Goal: Transaction & Acquisition: Book appointment/travel/reservation

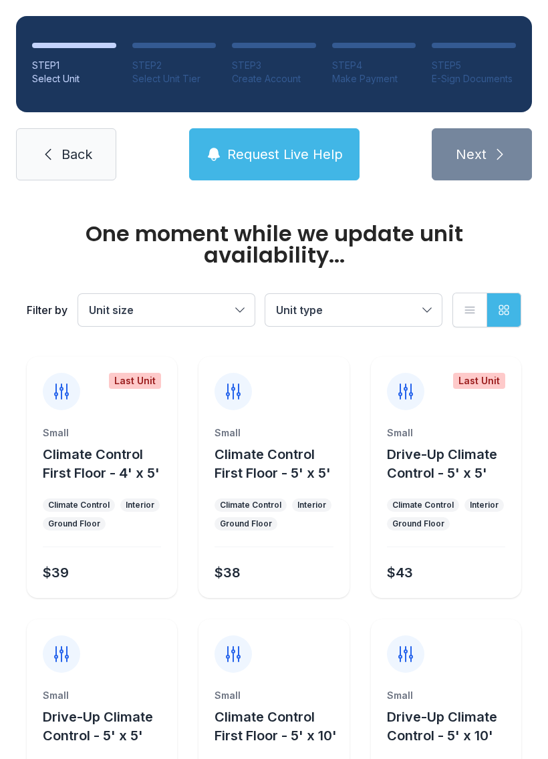
click at [311, 157] on span "Request Live Help" at bounding box center [285, 154] width 116 height 19
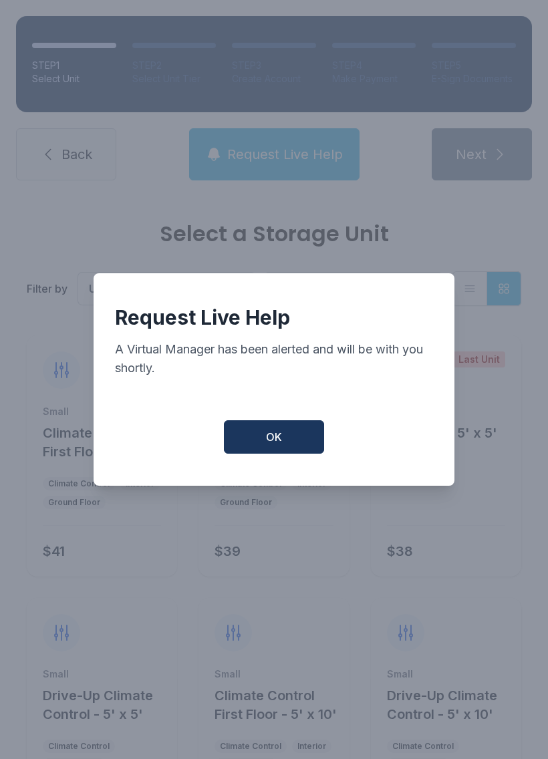
click at [297, 453] on button "OK" at bounding box center [274, 436] width 100 height 33
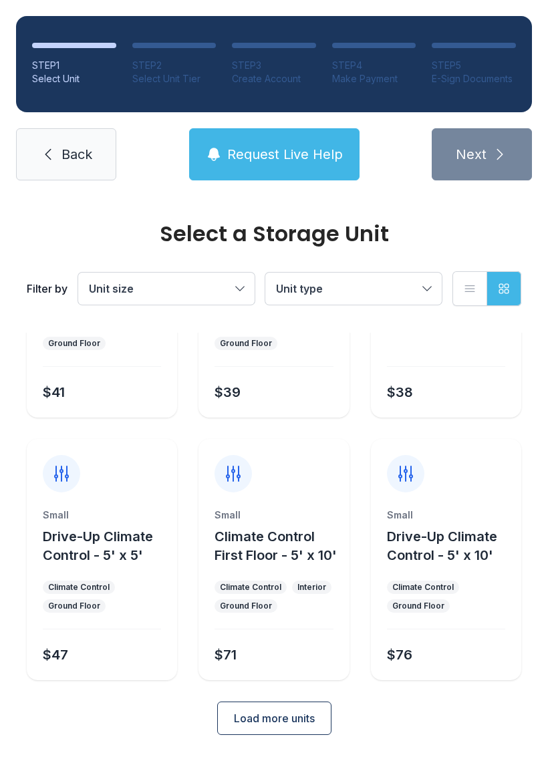
scroll to position [159, 0]
click at [298, 715] on span "Load more units" at bounding box center [274, 718] width 81 height 16
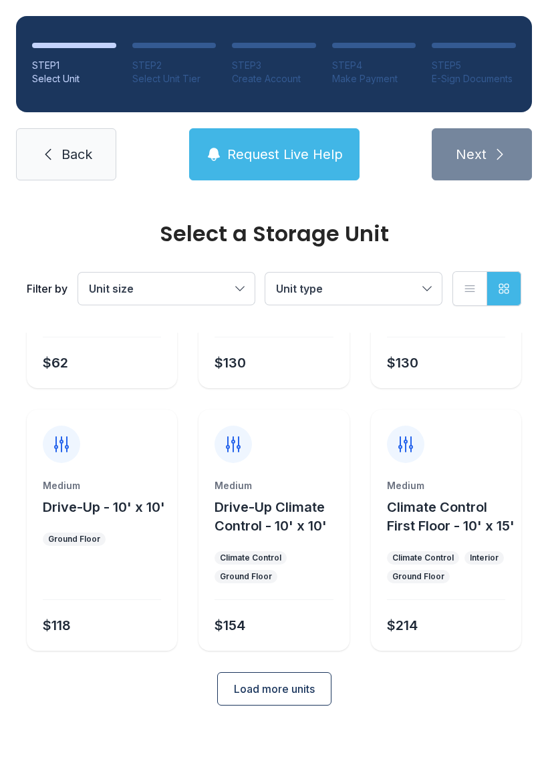
scroll to position [721, 0]
click at [306, 697] on span "Load more units" at bounding box center [274, 689] width 81 height 16
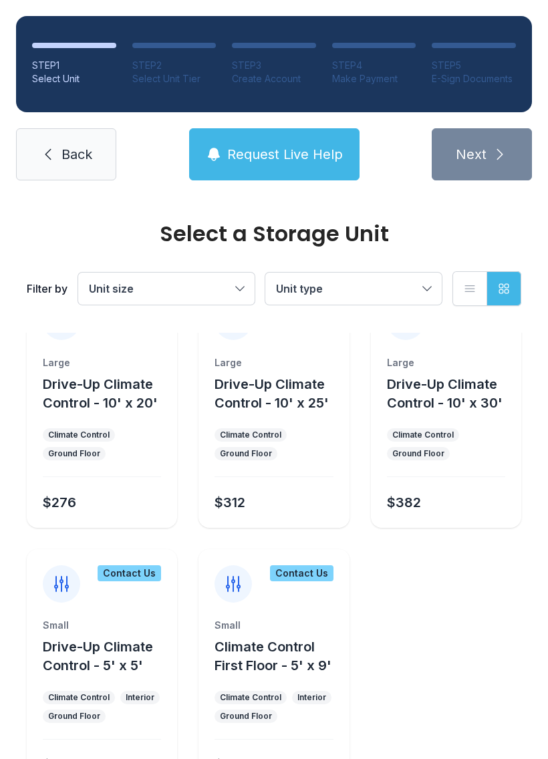
scroll to position [1092, 0]
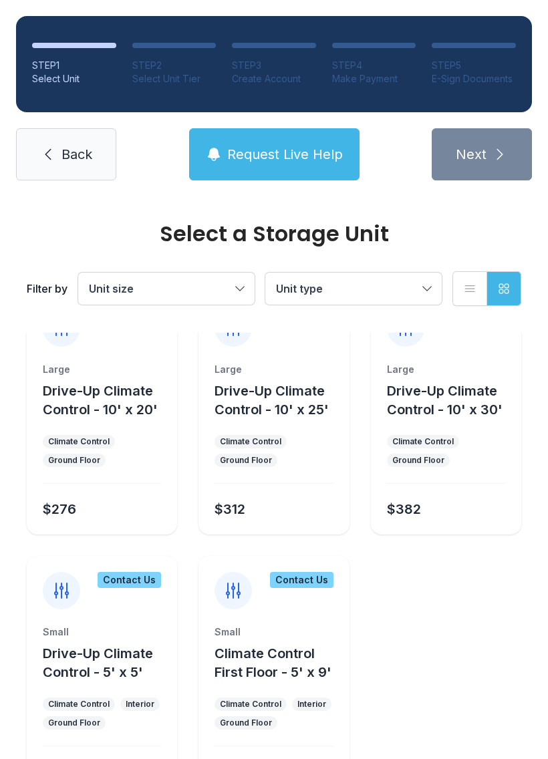
click at [470, 417] on span "Drive-Up Climate Control - 10' x 30'" at bounding box center [445, 400] width 116 height 35
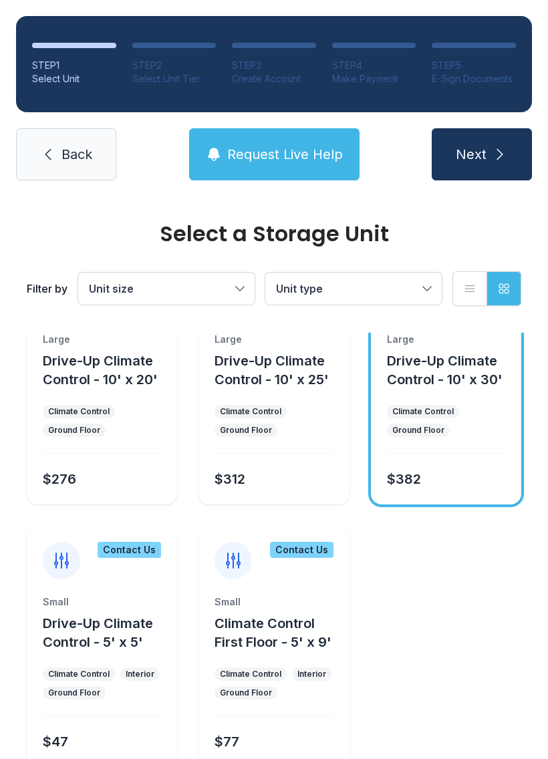
scroll to position [1103, 0]
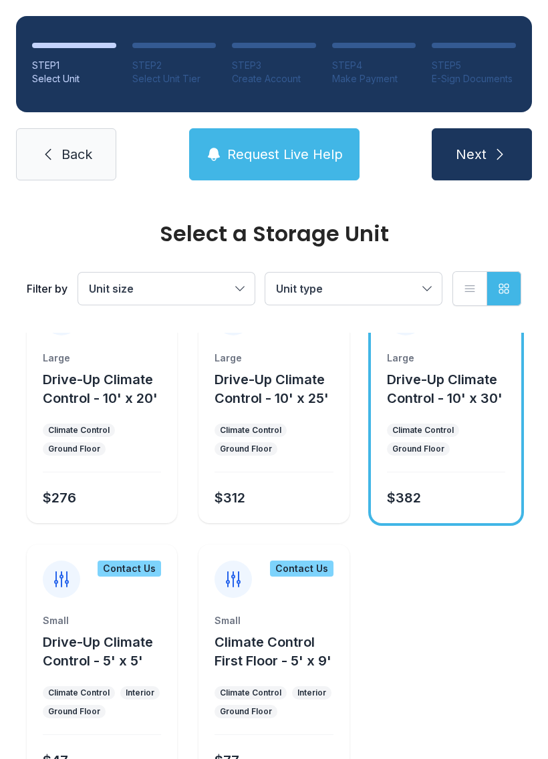
click at [459, 455] on ul "Climate Control Ground Floor" at bounding box center [446, 439] width 118 height 32
click at [470, 456] on div "Large Drive-Up Climate Control - 10' x 30' Climate Control Ground Floor $382" at bounding box center [446, 437] width 150 height 172
click at [470, 455] on div "Large Drive-Up Climate Control - 10' x 30' Climate Control Ground Floor $382" at bounding box center [446, 437] width 150 height 172
click at [484, 406] on span "Drive-Up Climate Control - 10' x 30'" at bounding box center [445, 388] width 116 height 35
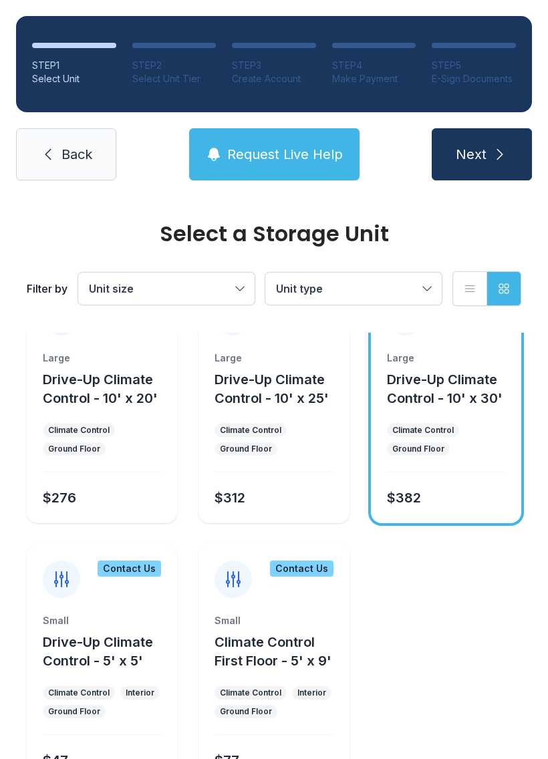
click at [470, 459] on div "Large Drive-Up Climate Control - 10' x 30' Climate Control Ground Floor $382" at bounding box center [446, 437] width 150 height 172
click at [454, 455] on ul "Climate Control Ground Floor" at bounding box center [446, 439] width 118 height 32
click at [453, 455] on ul "Climate Control Ground Floor" at bounding box center [446, 439] width 118 height 32
click at [470, 455] on ul "Climate Control Ground Floor" at bounding box center [446, 439] width 118 height 32
click at [453, 305] on li "List view" at bounding box center [469, 288] width 35 height 35
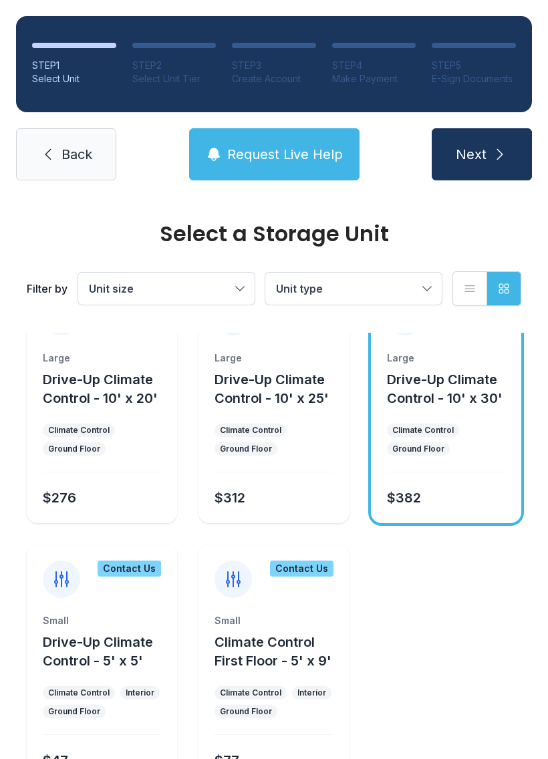
click at [452, 305] on li "List view" at bounding box center [469, 288] width 35 height 35
click at [427, 285] on button "Unit type" at bounding box center [353, 288] width 176 height 32
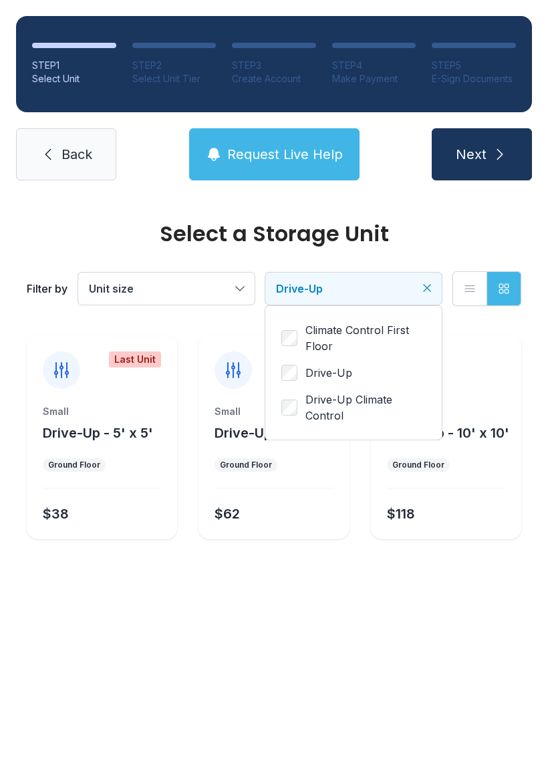
scroll to position [0, 0]
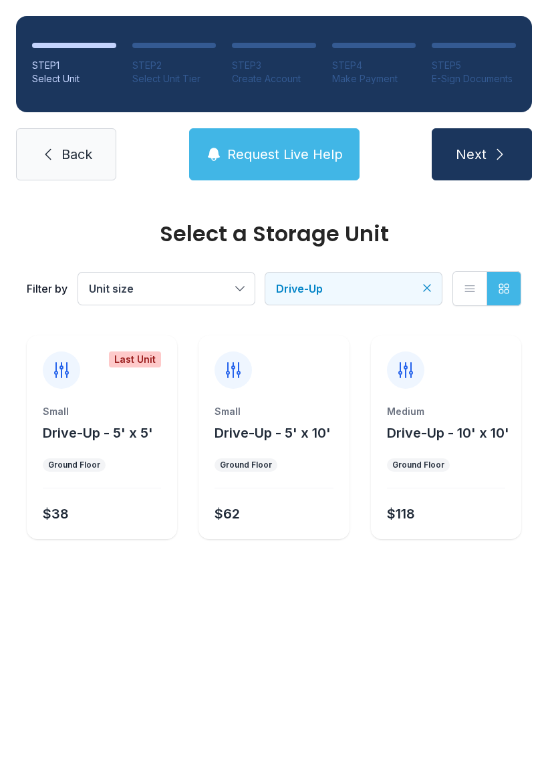
click at [431, 285] on icon "Clear filters" at bounding box center [426, 287] width 13 height 13
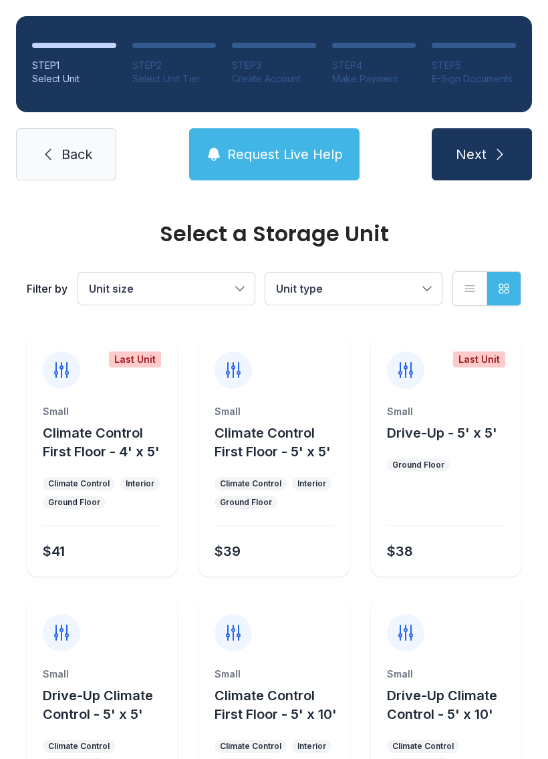
click at [244, 299] on button "Unit size" at bounding box center [166, 288] width 176 height 32
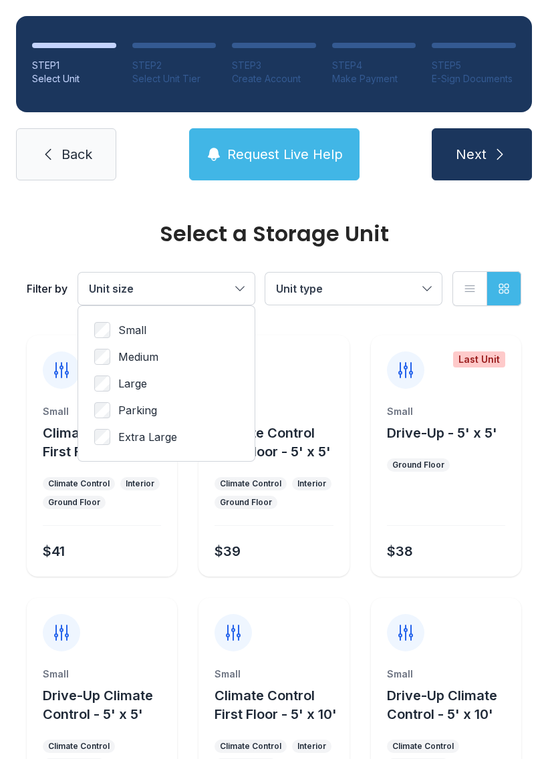
click at [156, 441] on span "Extra Large" at bounding box center [147, 437] width 59 height 16
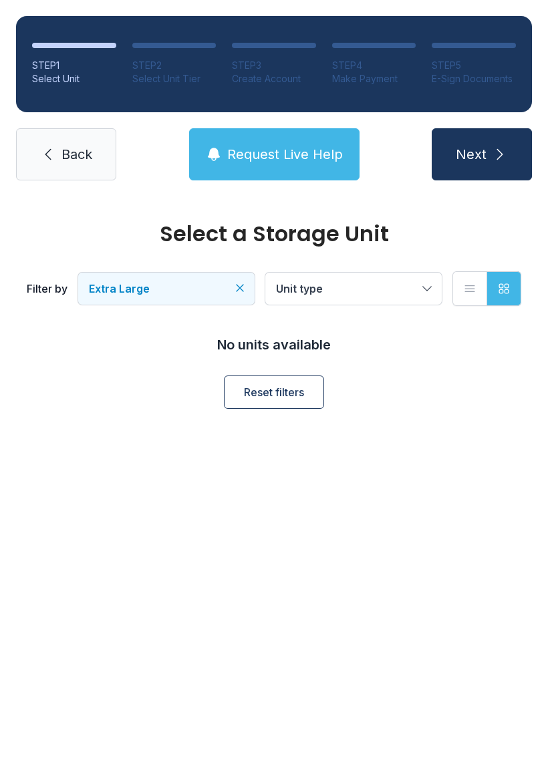
click at [224, 302] on button "Extra Large" at bounding box center [166, 288] width 176 height 32
click at [180, 413] on label "Parking" at bounding box center [166, 410] width 144 height 16
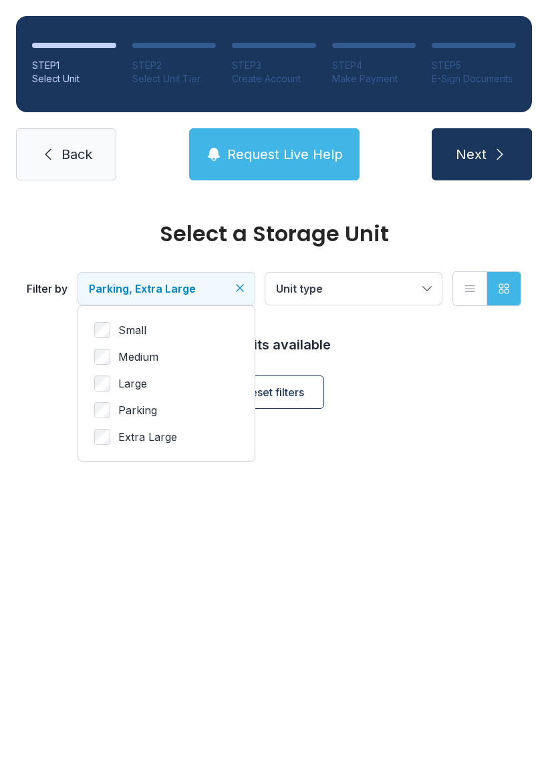
click at [240, 297] on button "Parking, Extra Large" at bounding box center [166, 288] width 176 height 32
click at [236, 288] on icon "Clear filters" at bounding box center [239, 287] width 13 height 13
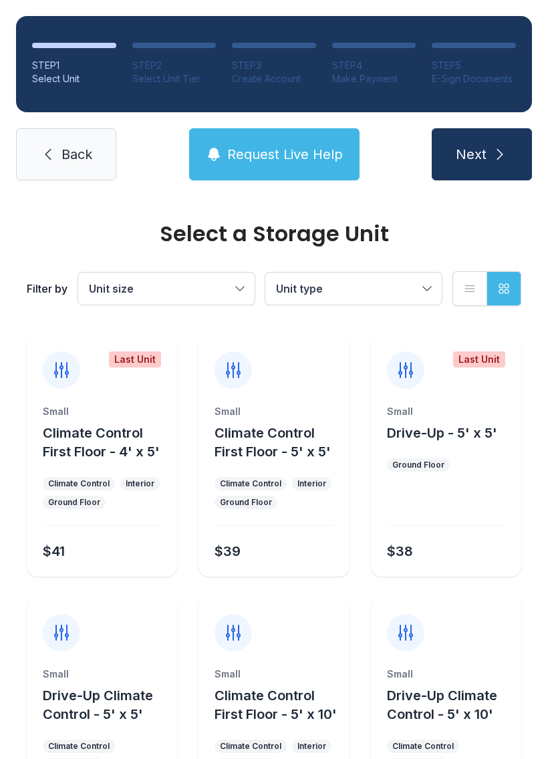
click at [232, 287] on button "Unit size" at bounding box center [166, 288] width 176 height 32
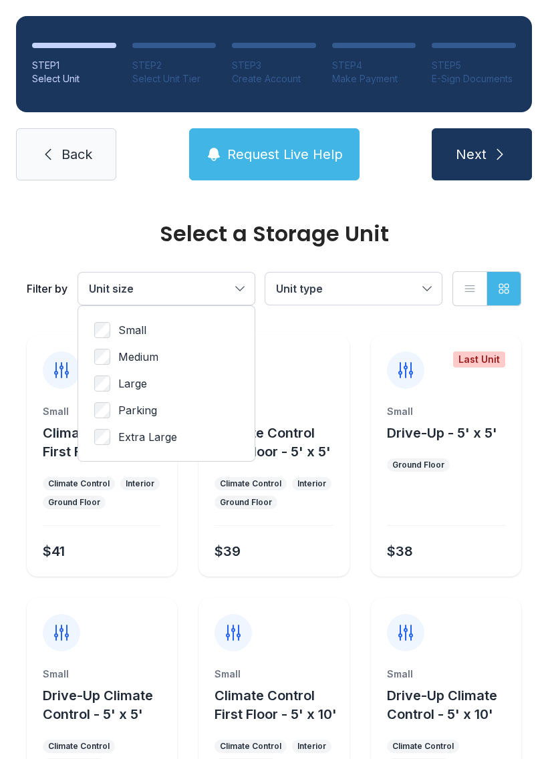
click at [147, 383] on span "Large" at bounding box center [132, 383] width 29 height 16
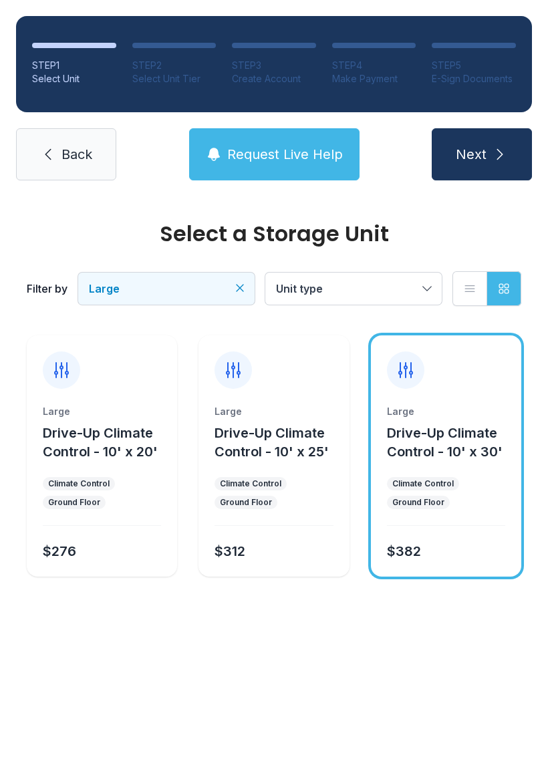
click at [321, 178] on button "Request Live Help" at bounding box center [274, 154] width 170 height 52
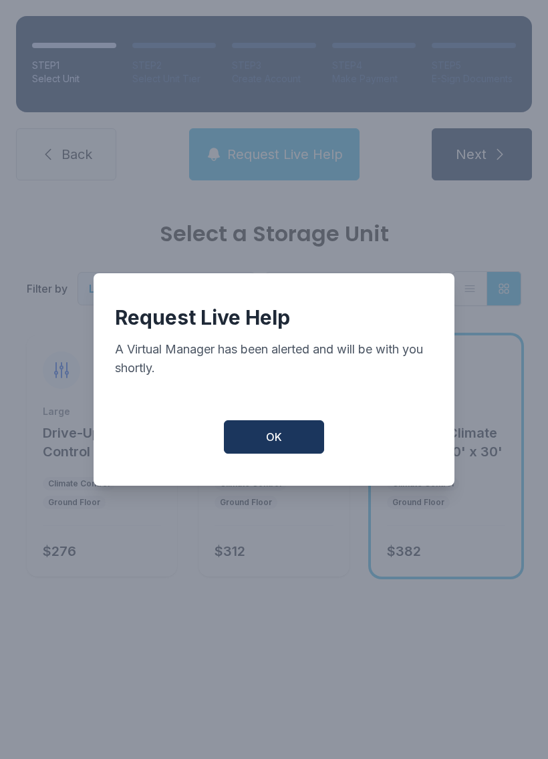
click at [296, 453] on button "OK" at bounding box center [274, 436] width 100 height 33
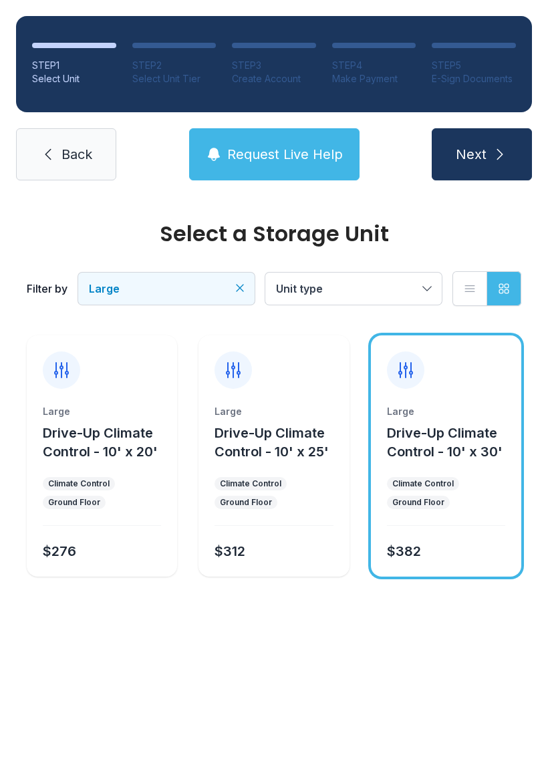
click at [296, 171] on button "Request Live Help" at bounding box center [274, 154] width 170 height 52
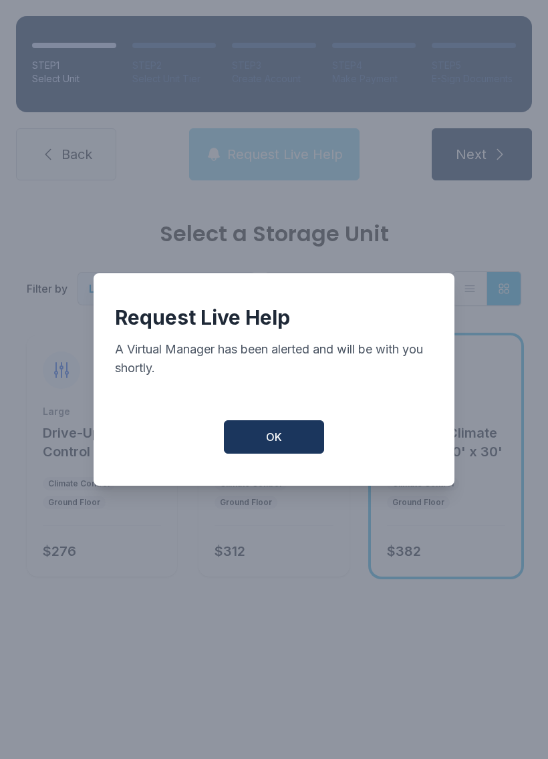
click at [283, 453] on button "OK" at bounding box center [274, 436] width 100 height 33
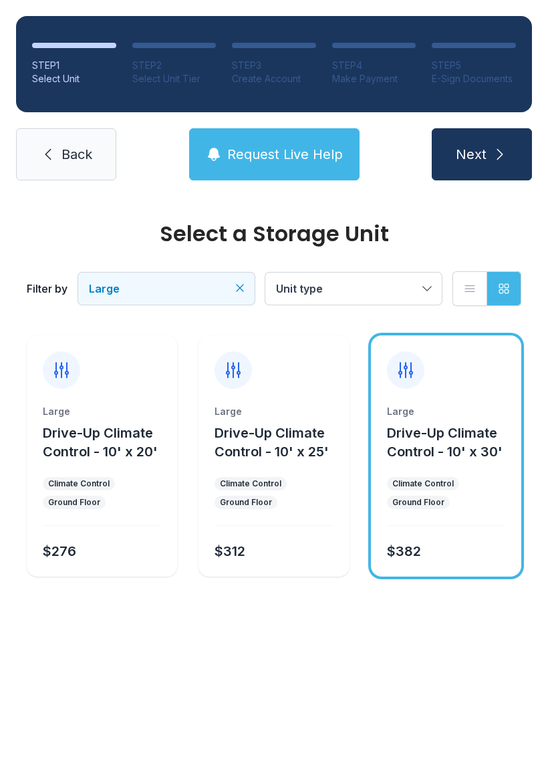
click at [287, 152] on span "Request Live Help" at bounding box center [285, 154] width 116 height 19
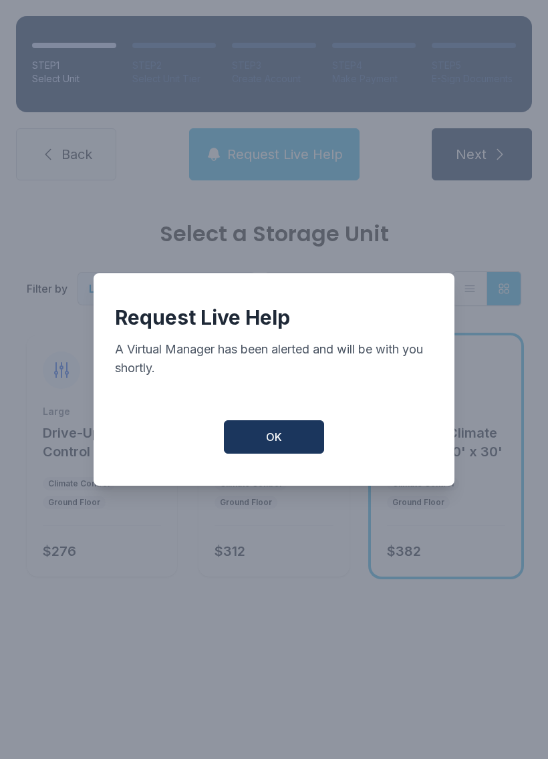
click at [283, 433] on button "OK" at bounding box center [274, 436] width 100 height 33
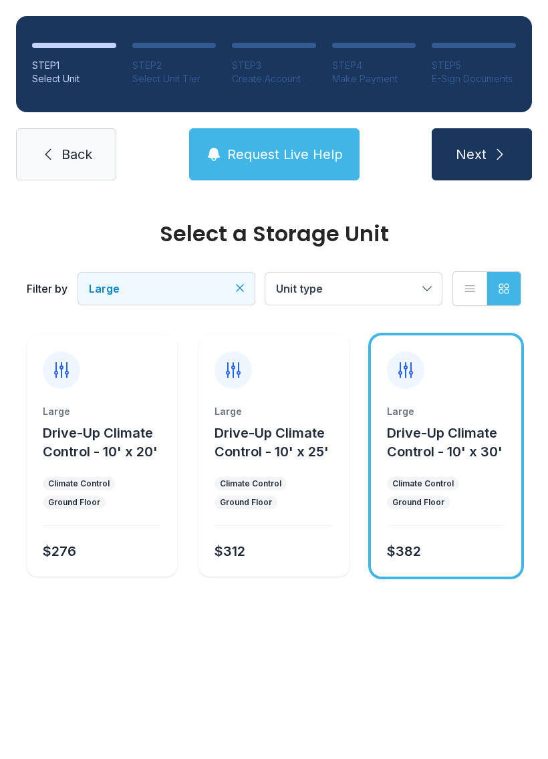
click at [325, 154] on span "Request Live Help" at bounding box center [285, 154] width 116 height 19
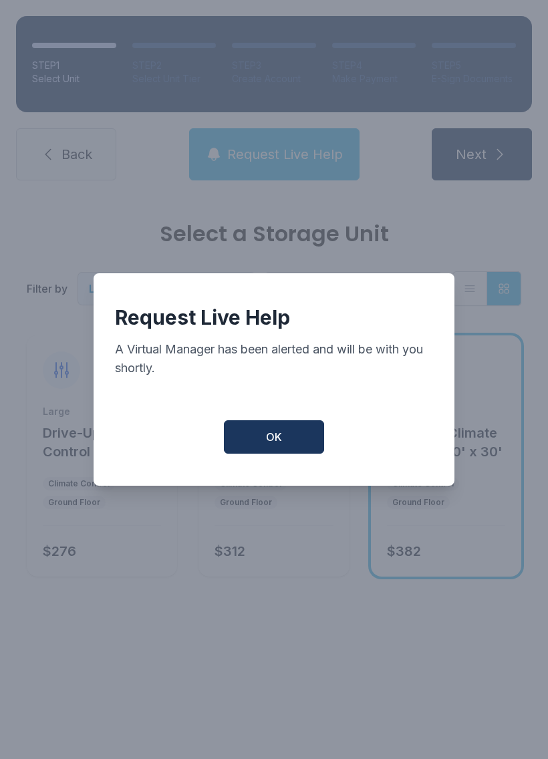
click at [310, 428] on button "OK" at bounding box center [274, 436] width 100 height 33
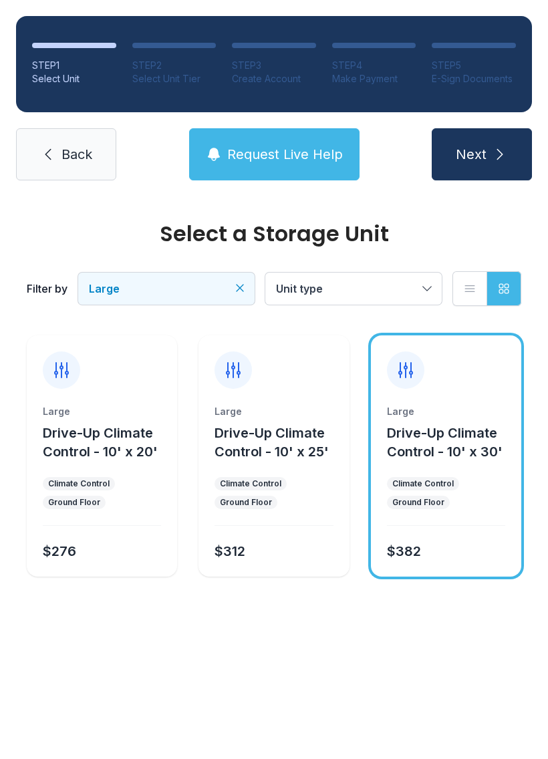
click at [484, 166] on button "Next" at bounding box center [481, 154] width 100 height 52
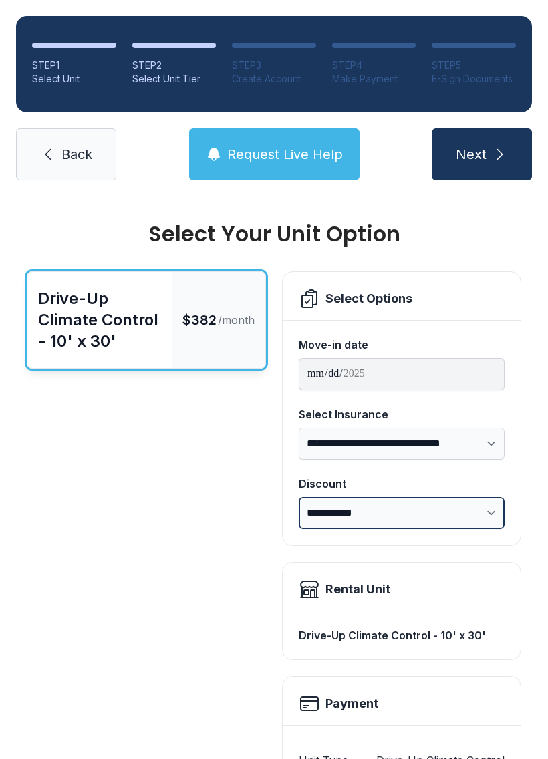
click at [496, 512] on select "**********" at bounding box center [402, 513] width 206 height 32
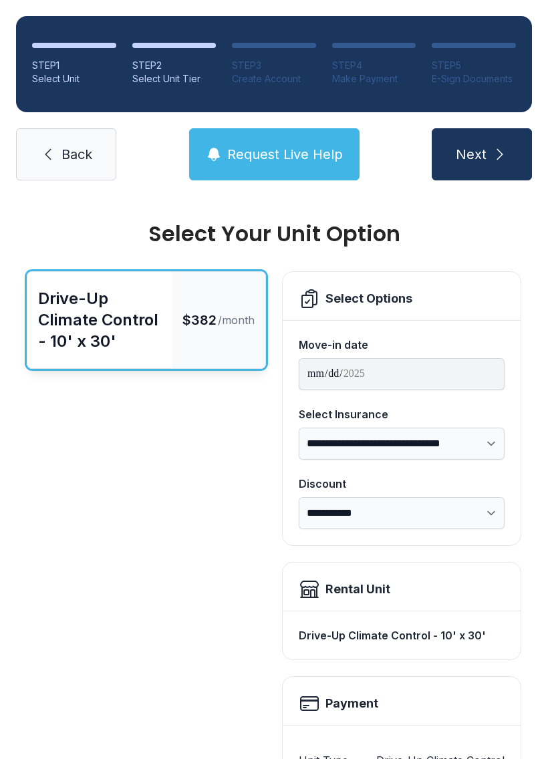
click at [288, 163] on span "Request Live Help" at bounding box center [285, 154] width 116 height 19
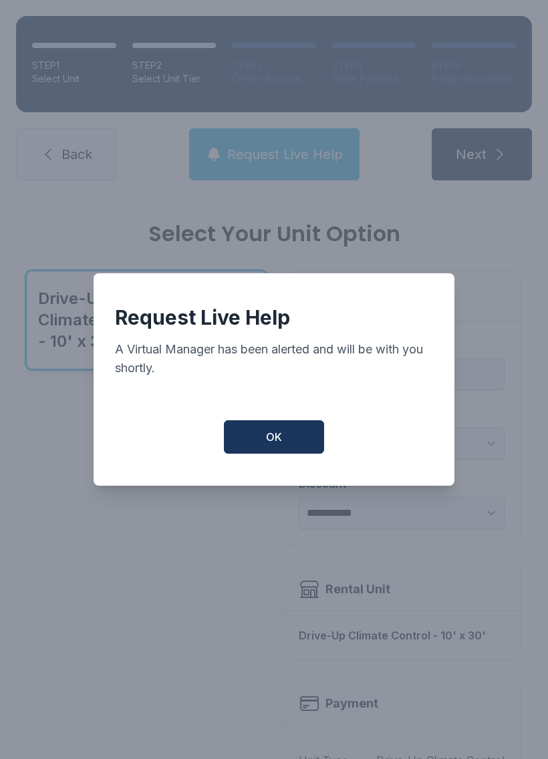
click at [298, 451] on button "OK" at bounding box center [274, 436] width 100 height 33
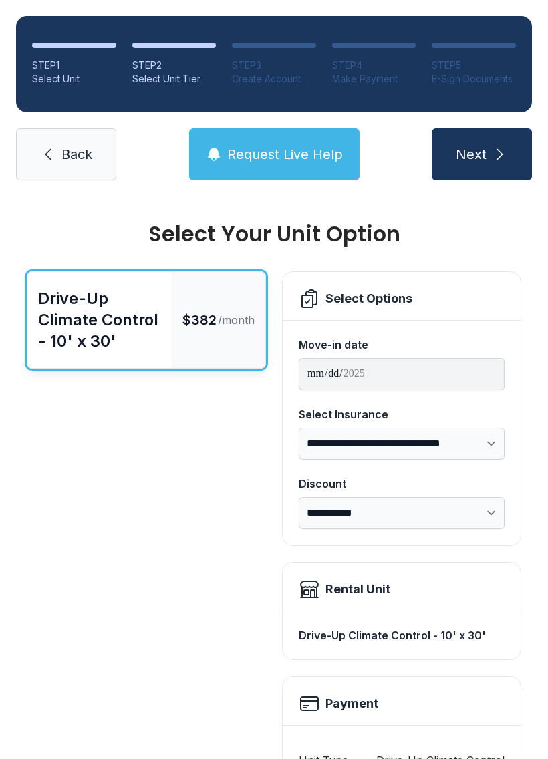
click at [291, 147] on span "Request Live Help" at bounding box center [285, 154] width 116 height 19
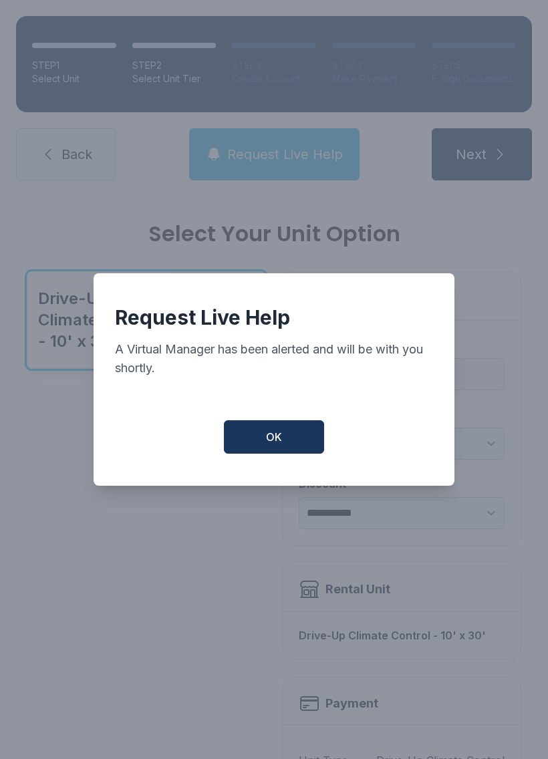
click at [271, 453] on button "OK" at bounding box center [274, 436] width 100 height 33
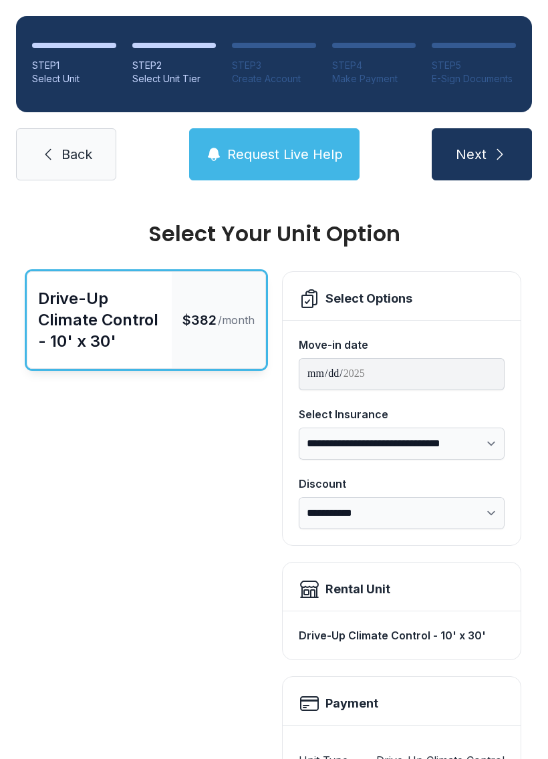
click at [300, 168] on button "Request Live Help" at bounding box center [274, 154] width 170 height 52
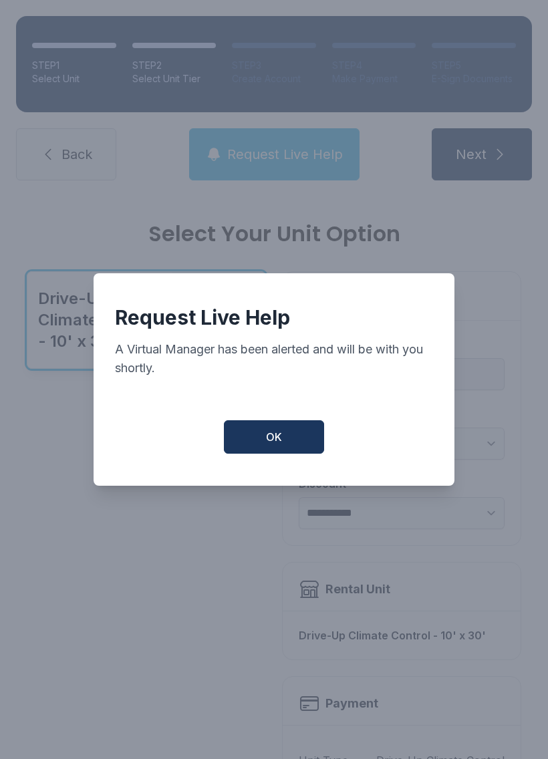
click at [293, 450] on button "OK" at bounding box center [274, 436] width 100 height 33
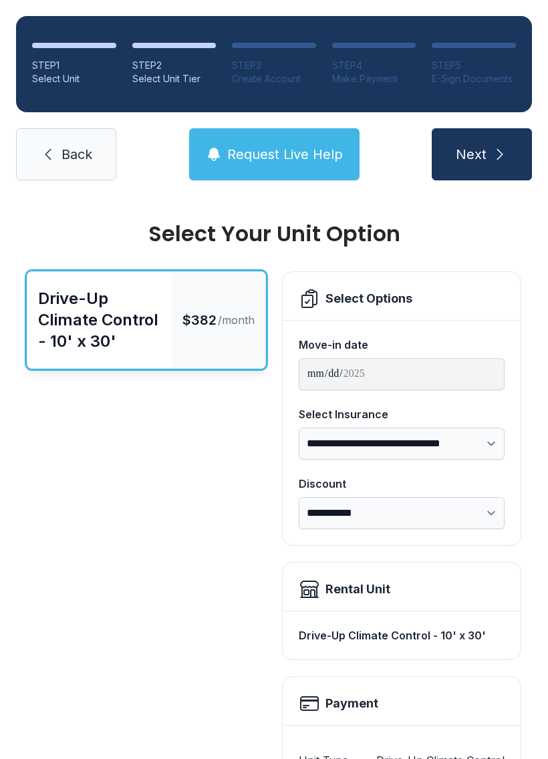
click at [303, 162] on span "Request Live Help" at bounding box center [285, 154] width 116 height 19
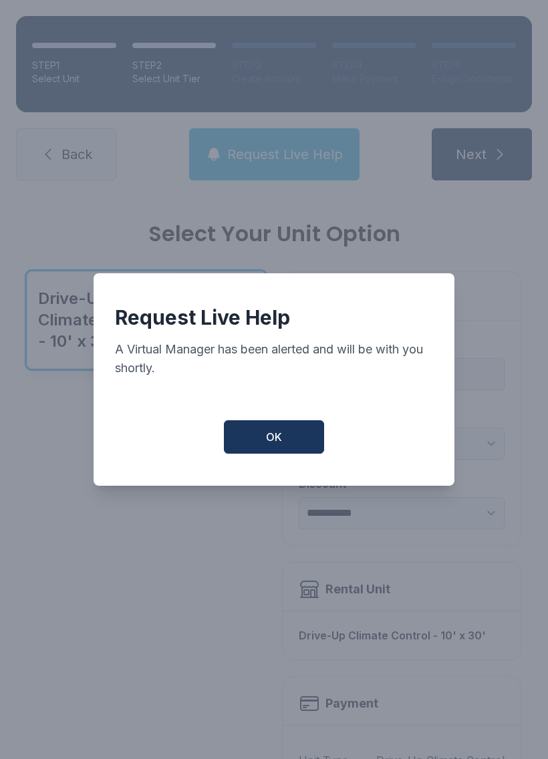
click at [297, 445] on button "OK" at bounding box center [274, 436] width 100 height 33
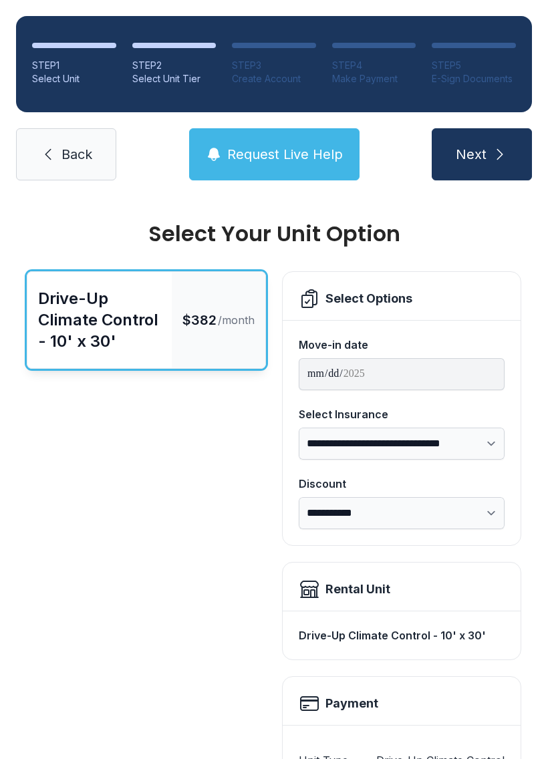
click at [299, 159] on span "Request Live Help" at bounding box center [285, 154] width 116 height 19
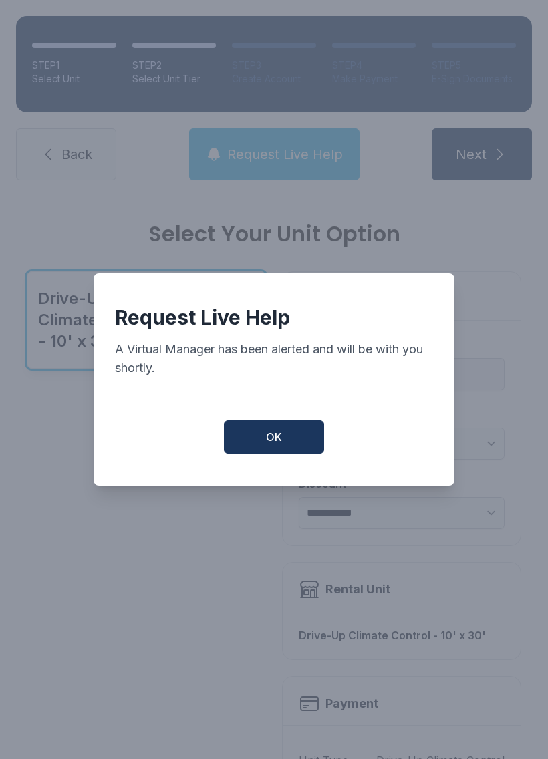
click at [287, 438] on button "OK" at bounding box center [274, 436] width 100 height 33
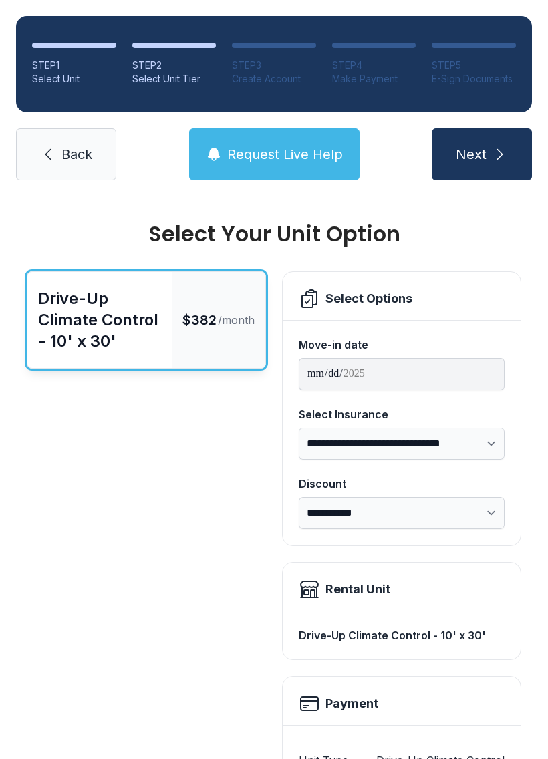
click at [331, 168] on button "Request Live Help" at bounding box center [274, 154] width 170 height 52
click at [478, 148] on span "Next" at bounding box center [470, 154] width 31 height 19
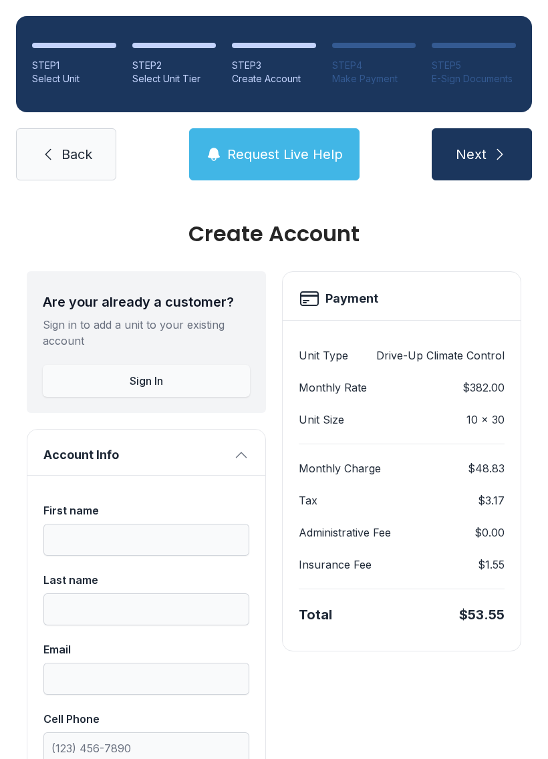
scroll to position [-1, 0]
click at [477, 150] on span "Next" at bounding box center [470, 154] width 31 height 19
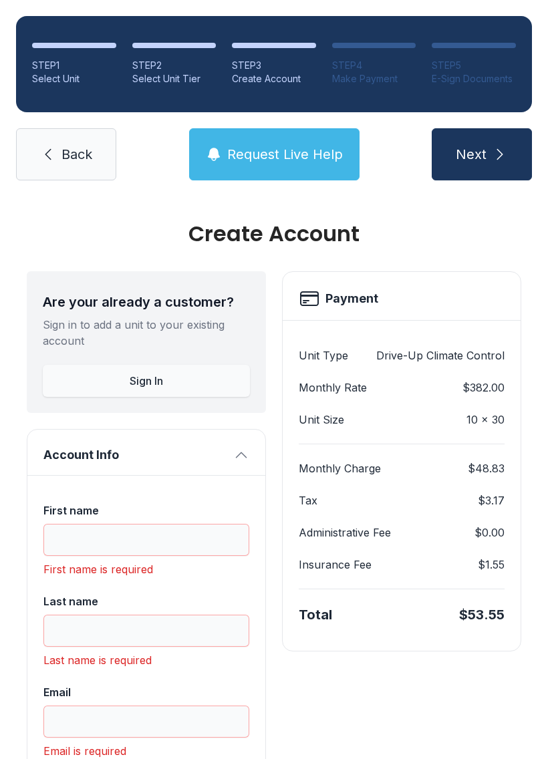
scroll to position [0, 0]
click at [90, 145] on span "Back" at bounding box center [76, 154] width 31 height 19
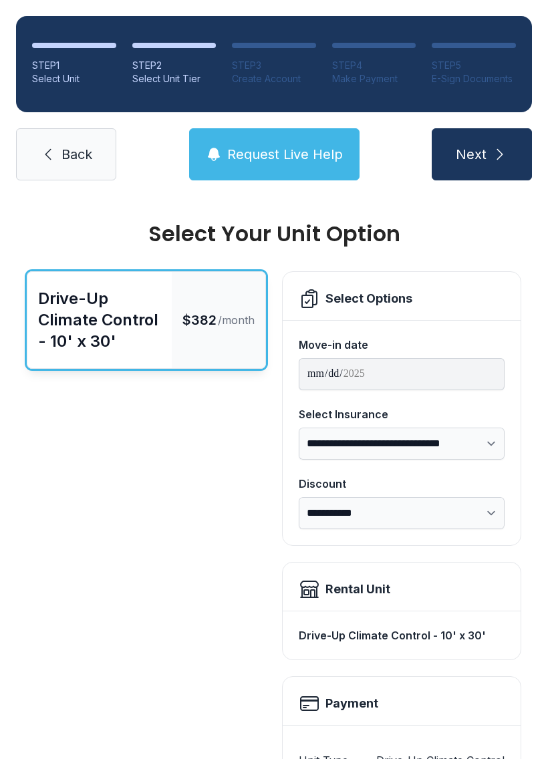
click at [79, 145] on span "Back" at bounding box center [76, 154] width 31 height 19
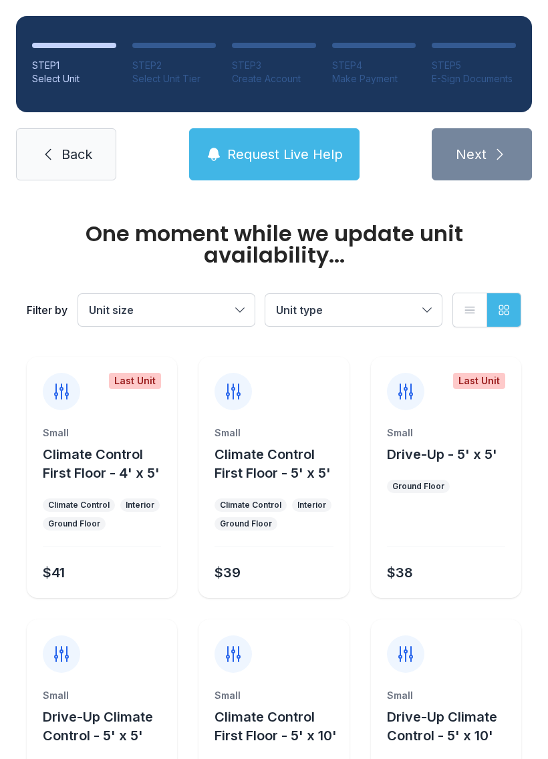
click at [80, 156] on span "Back" at bounding box center [76, 154] width 31 height 19
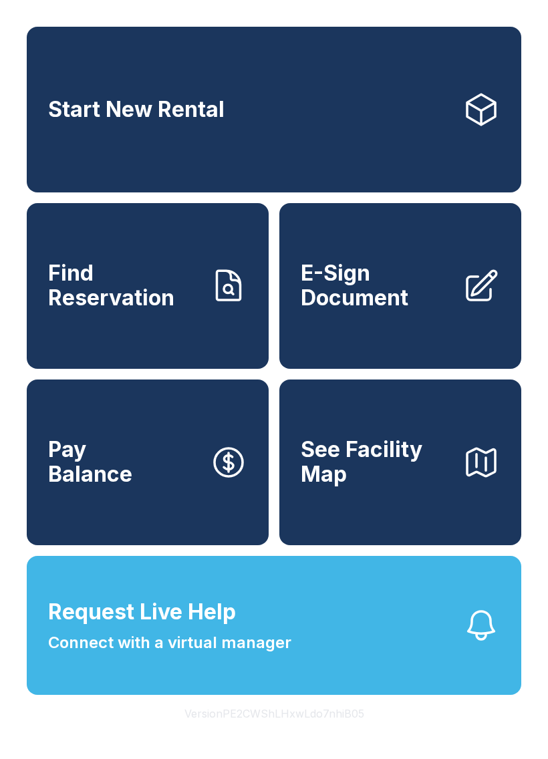
click at [393, 646] on button "Request Live Help Connect with a virtual manager" at bounding box center [274, 625] width 494 height 139
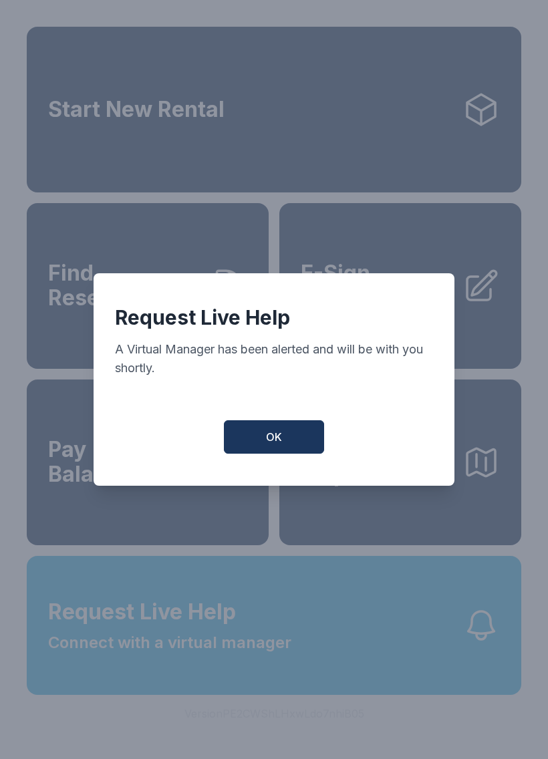
click at [278, 431] on button "OK" at bounding box center [274, 436] width 100 height 33
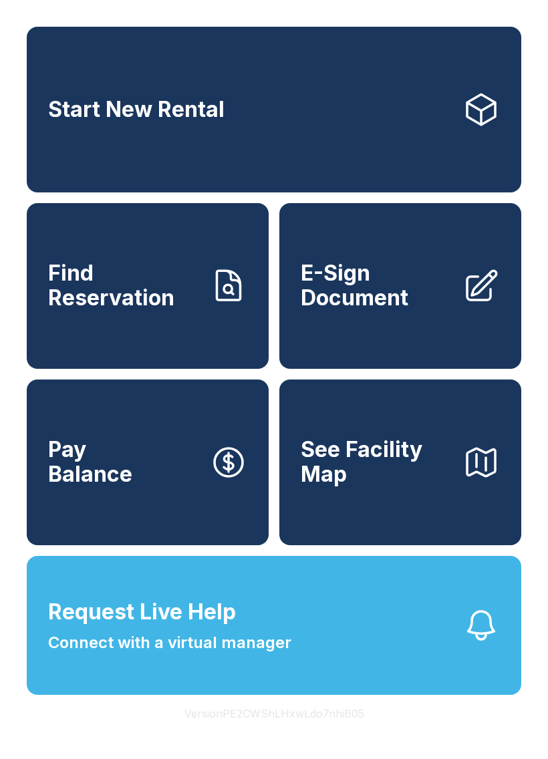
click at [146, 655] on span "Connect with a virtual manager" at bounding box center [169, 642] width 243 height 24
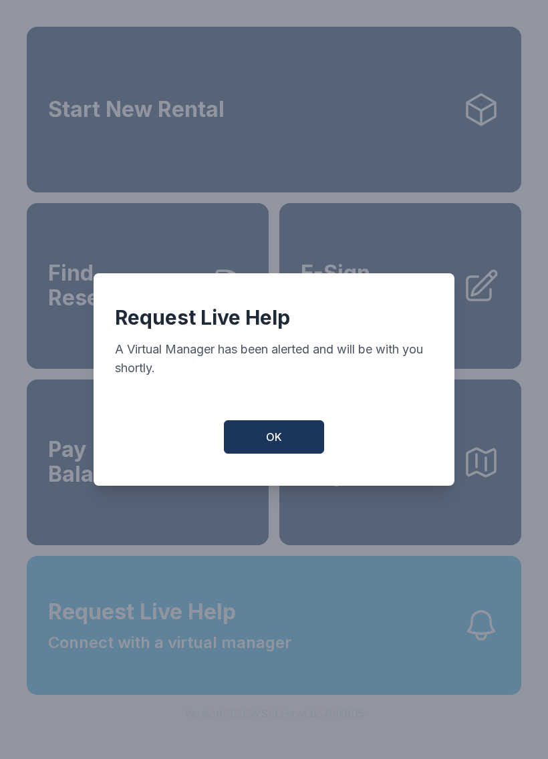
click at [250, 446] on button "OK" at bounding box center [274, 436] width 100 height 33
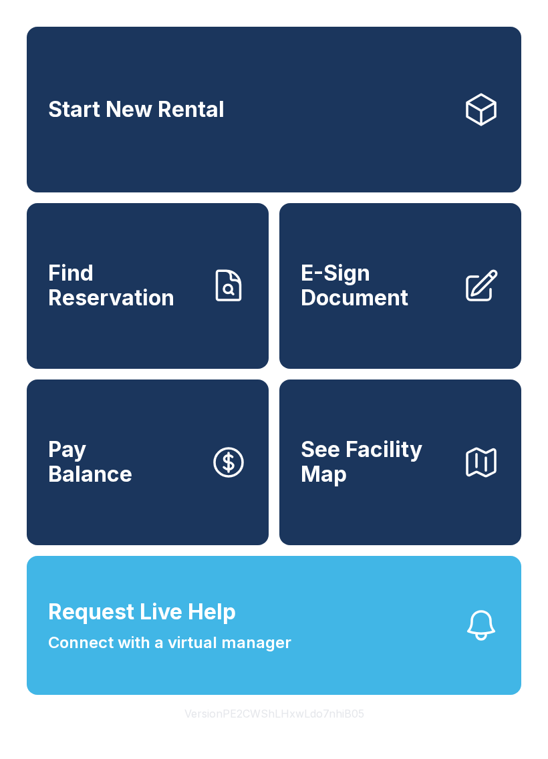
click at [199, 655] on span "Connect with a virtual manager" at bounding box center [169, 642] width 243 height 24
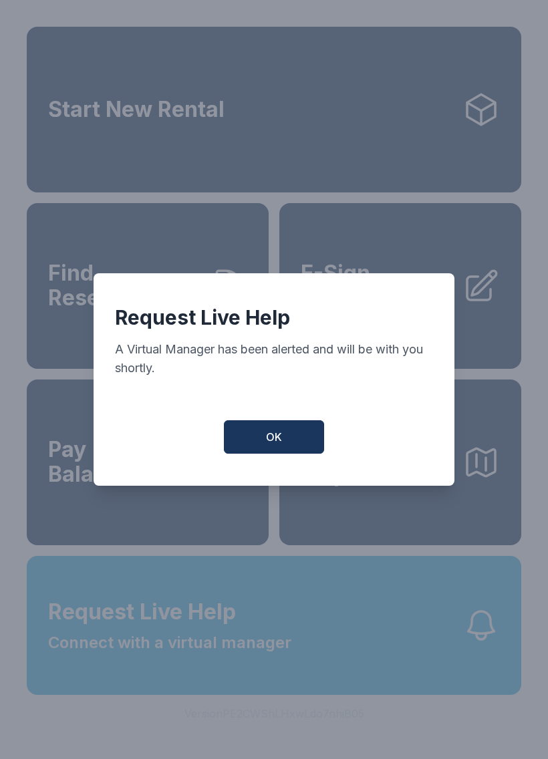
click at [265, 439] on button "OK" at bounding box center [274, 436] width 100 height 33
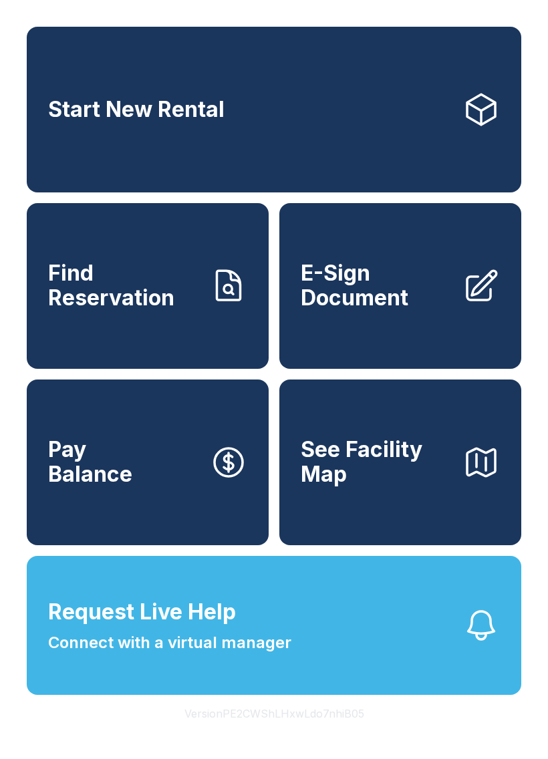
click at [310, 663] on button "Request Live Help Connect with a virtual manager" at bounding box center [274, 625] width 494 height 139
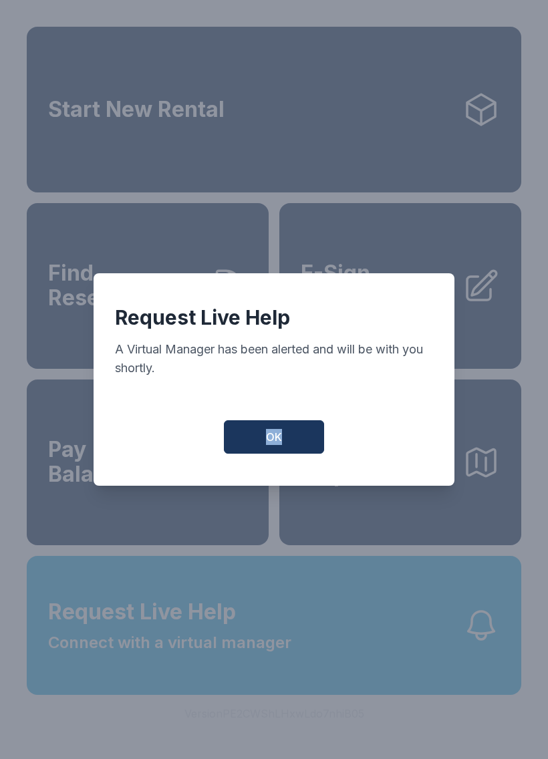
click at [290, 443] on button "OK" at bounding box center [274, 436] width 100 height 33
